Goal: Task Accomplishment & Management: Manage account settings

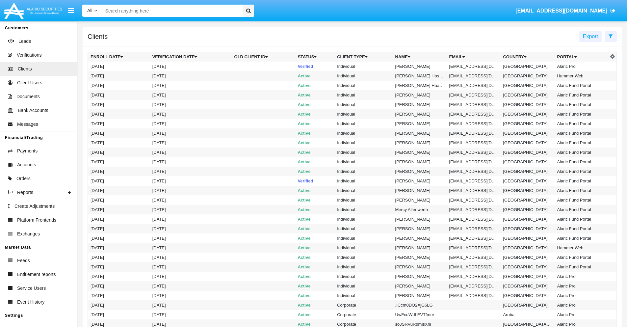
click at [610, 36] on icon at bounding box center [610, 36] width 4 height 5
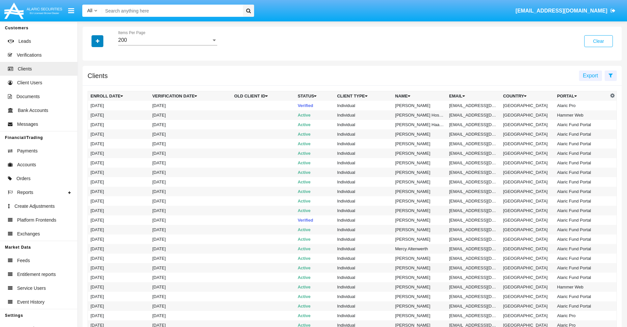
click at [97, 41] on icon "button" at bounding box center [98, 41] width 4 height 5
click at [102, 112] on span "Email" at bounding box center [102, 112] width 13 height 8
click at [90, 115] on input "Email" at bounding box center [90, 115] width 0 height 0
checkbox input "true"
click at [97, 41] on icon "button" at bounding box center [98, 41] width 4 height 5
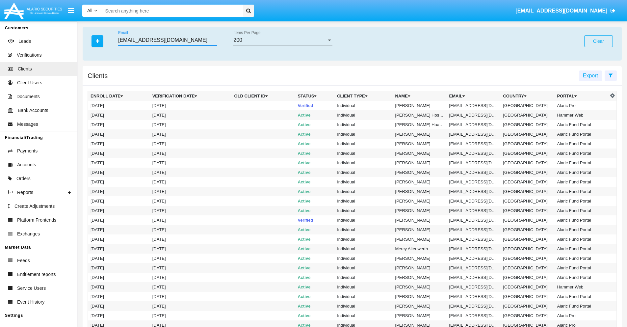
type input "[EMAIL_ADDRESS][DOMAIN_NAME]"
click at [476, 105] on td "[EMAIL_ADDRESS][DOMAIN_NAME]" at bounding box center [474, 106] width 54 height 10
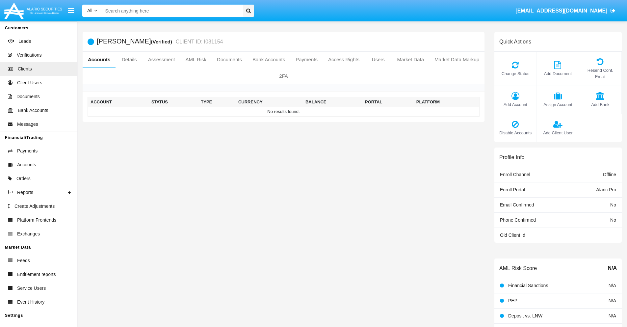
click at [515, 104] on span "Add Account" at bounding box center [516, 104] width 36 height 6
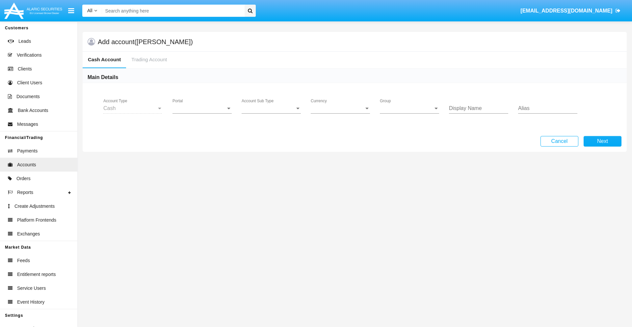
click at [202, 108] on span "Portal" at bounding box center [198, 108] width 53 height 6
click at [203, 113] on span "Alaric Pro" at bounding box center [202, 113] width 61 height 16
click at [271, 108] on span "Account Sub Type" at bounding box center [268, 108] width 53 height 6
click at [271, 113] on span "Trading Cash" at bounding box center [271, 113] width 59 height 16
click at [409, 108] on span "Group" at bounding box center [406, 108] width 53 height 6
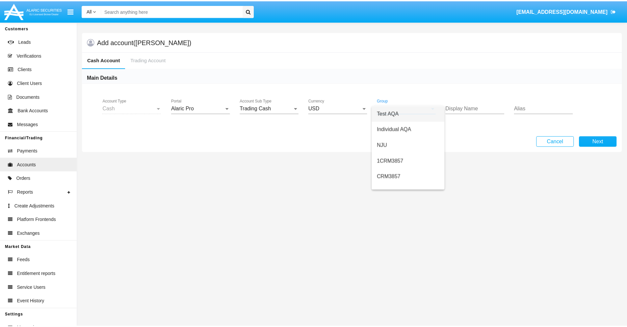
scroll to position [295, 0]
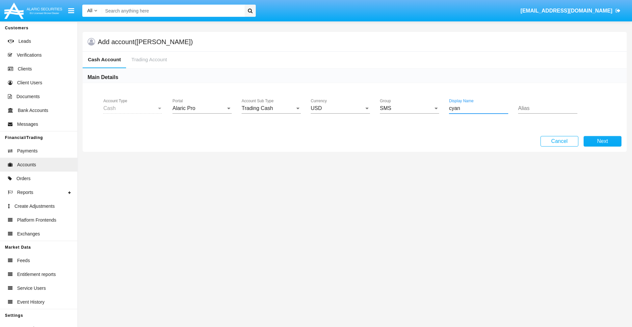
type input "cyan"
type input "orange"
click at [602, 141] on button "Next" at bounding box center [602, 141] width 38 height 11
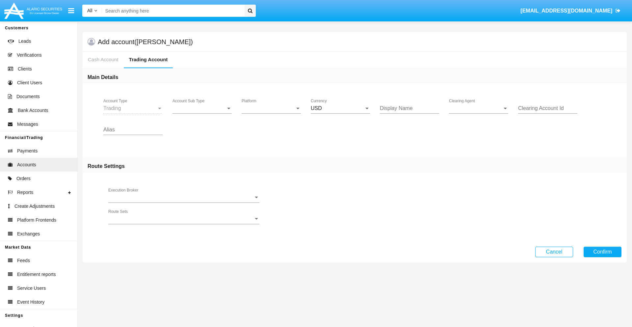
click at [202, 108] on span "Account Sub Type" at bounding box center [198, 108] width 53 height 6
click at [202, 113] on span "Trading" at bounding box center [201, 113] width 59 height 16
click at [271, 108] on span "Platform" at bounding box center [268, 108] width 53 height 6
click at [271, 113] on span "Hammer Lite" at bounding box center [271, 113] width 59 height 16
click at [478, 108] on span "Clearing Agent" at bounding box center [475, 108] width 53 height 6
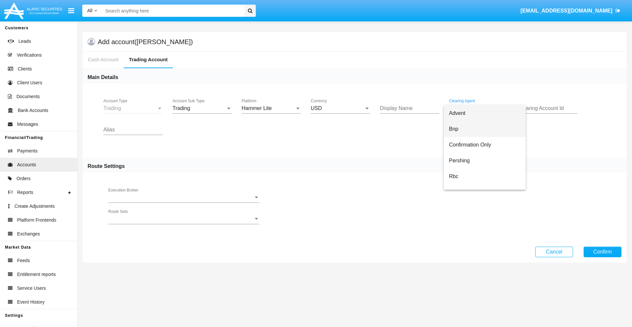
click at [484, 129] on span "Bnp" at bounding box center [484, 129] width 71 height 16
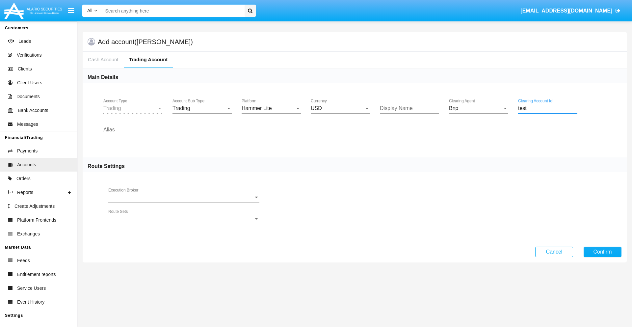
type input "test"
type input "sky blue"
type input "white"
click at [602, 251] on button "Confirm" at bounding box center [602, 251] width 38 height 11
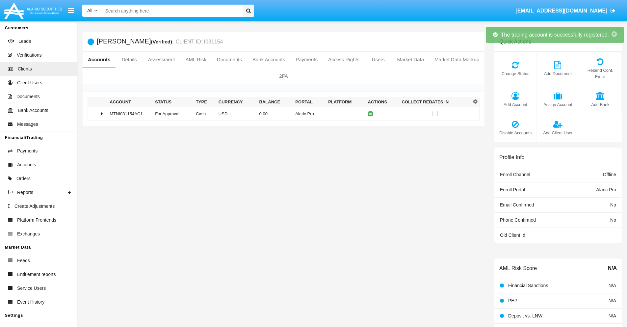
click at [281, 114] on td "0.00" at bounding box center [275, 114] width 36 height 14
click at [370, 114] on icon at bounding box center [371, 113] width 3 height 3
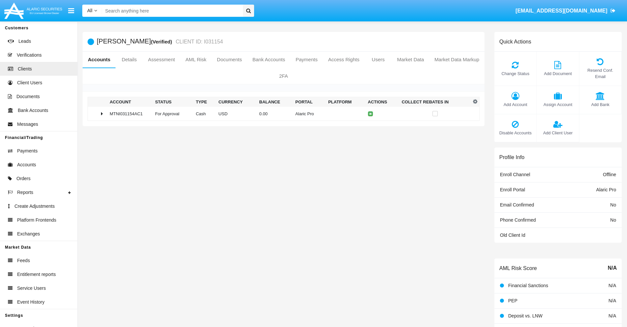
click at [281, 114] on td "0.00" at bounding box center [275, 114] width 36 height 14
click at [370, 127] on icon at bounding box center [371, 127] width 3 height 3
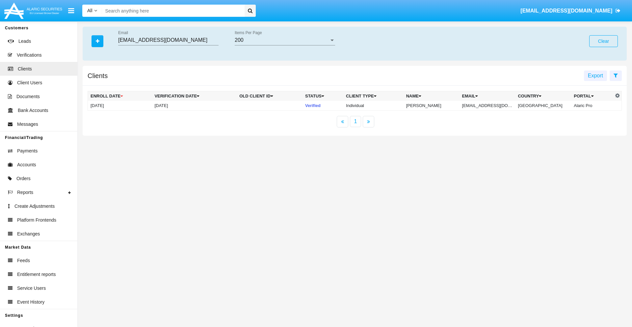
click at [603, 41] on button "Clear" at bounding box center [603, 41] width 29 height 12
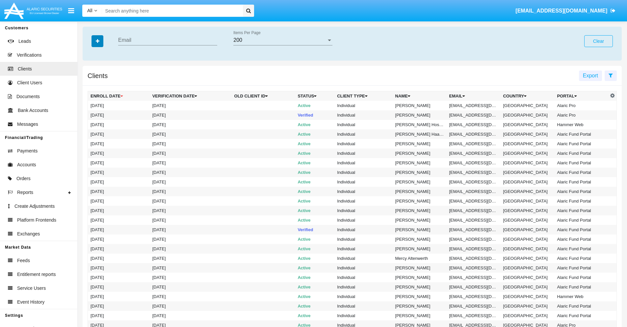
click at [97, 41] on icon "button" at bounding box center [98, 41] width 4 height 5
type input "9p337jg@jm0.7g5ll.ph"
click at [476, 105] on td "9p337jg@jm0.7g5ll.ph" at bounding box center [474, 106] width 54 height 10
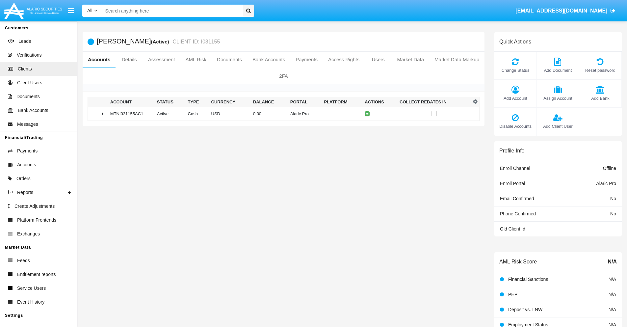
click at [515, 98] on span "Add Account" at bounding box center [516, 98] width 36 height 6
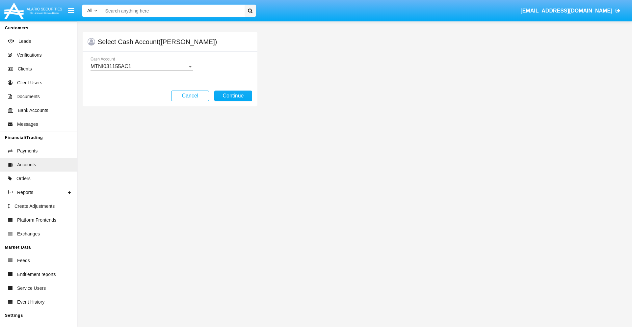
click at [141, 66] on div "MTNI031155AC1" at bounding box center [138, 67] width 97 height 6
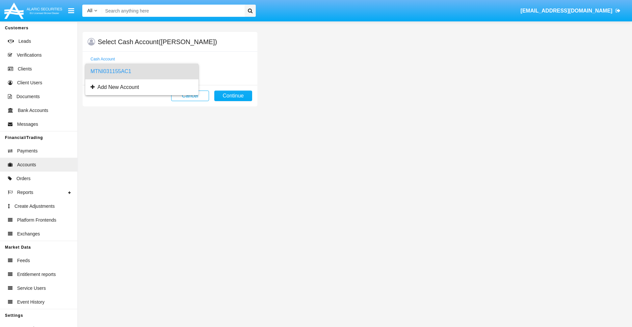
click at [141, 71] on span "MTNI031155AC1" at bounding box center [141, 72] width 103 height 16
click at [233, 96] on button "Continue" at bounding box center [233, 95] width 38 height 11
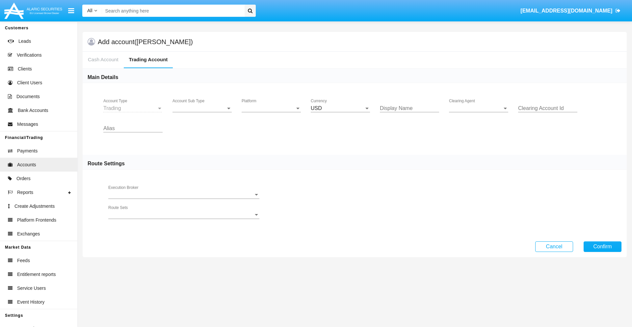
click at [202, 108] on span "Account Sub Type" at bounding box center [198, 108] width 53 height 6
click at [202, 113] on span "Trading" at bounding box center [201, 113] width 59 height 16
click at [271, 108] on span "Platform" at bounding box center [268, 108] width 53 height 6
click at [271, 113] on span "Hammer Lite" at bounding box center [271, 113] width 59 height 16
click at [478, 108] on span "Clearing Agent" at bounding box center [475, 108] width 53 height 6
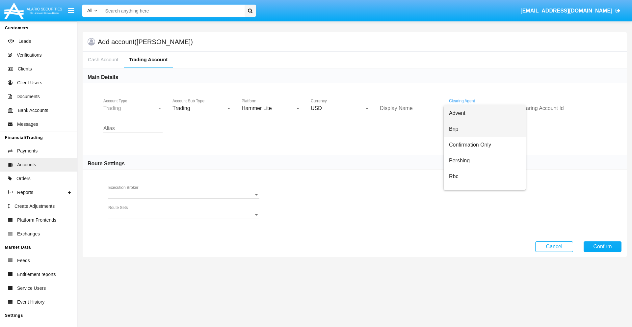
click at [484, 129] on span "Bnp" at bounding box center [484, 129] width 71 height 16
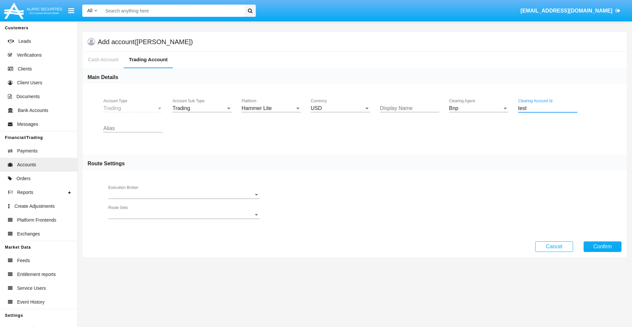
type input "test"
type input "teal"
type input "purple"
click at [602, 246] on button "Confirm" at bounding box center [602, 246] width 38 height 11
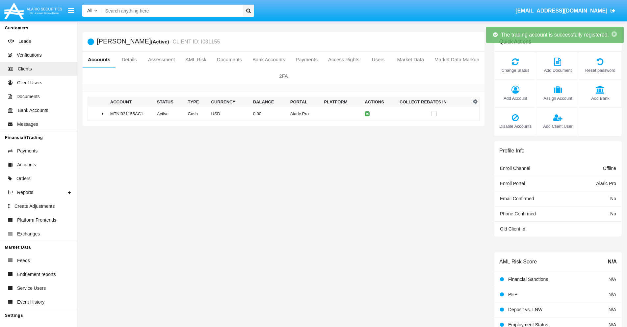
click at [281, 114] on td "0.00" at bounding box center [268, 114] width 37 height 14
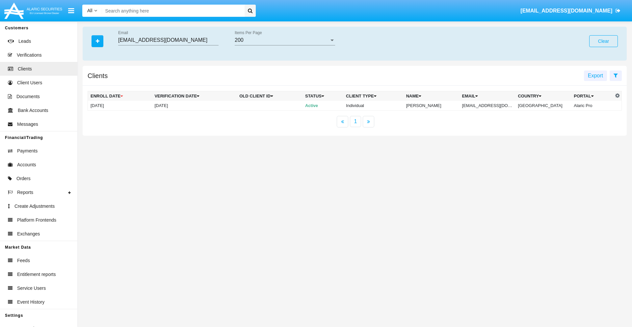
click at [603, 41] on button "Clear" at bounding box center [603, 41] width 29 height 12
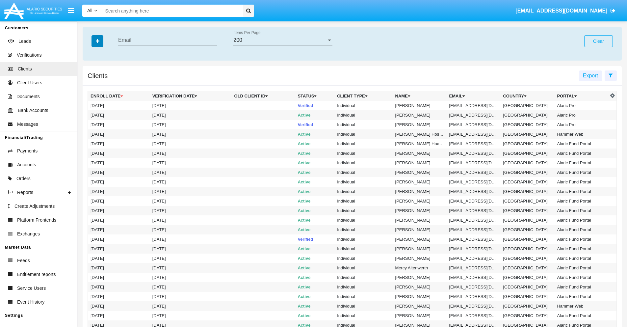
click at [97, 41] on icon "button" at bounding box center [98, 41] width 4 height 5
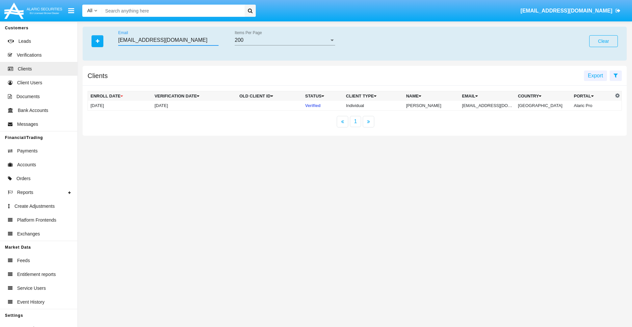
type input "8x2qv0-iu3@wxakzcv.hk"
click at [491, 105] on td "8x2qv0-iu3@wxakzcv.hk" at bounding box center [487, 106] width 56 height 10
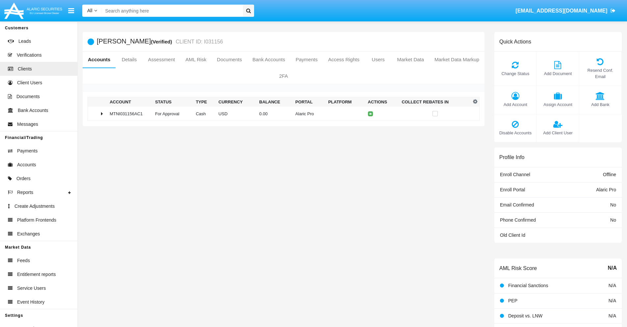
click at [515, 73] on span "Change Status" at bounding box center [516, 73] width 36 height 6
